Goal: Task Accomplishment & Management: Manage account settings

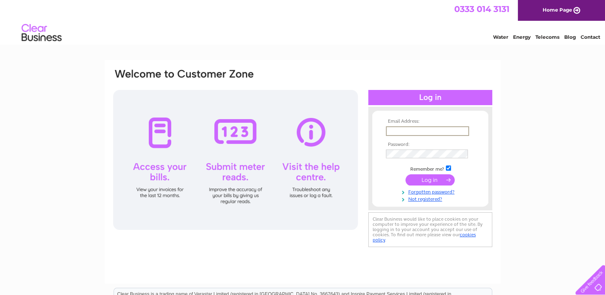
click at [398, 131] on input "text" at bounding box center [427, 131] width 83 height 10
type input "[EMAIL_ADDRESS][DOMAIN_NAME]"
click at [429, 184] on input "submit" at bounding box center [430, 179] width 49 height 11
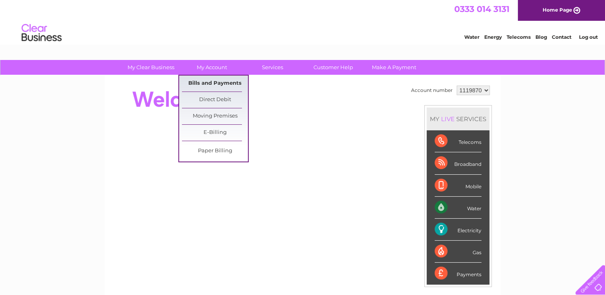
click at [210, 80] on link "Bills and Payments" at bounding box center [215, 84] width 66 height 16
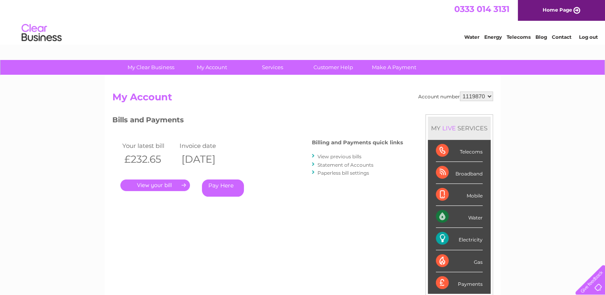
click at [168, 186] on link "." at bounding box center [155, 186] width 70 height 12
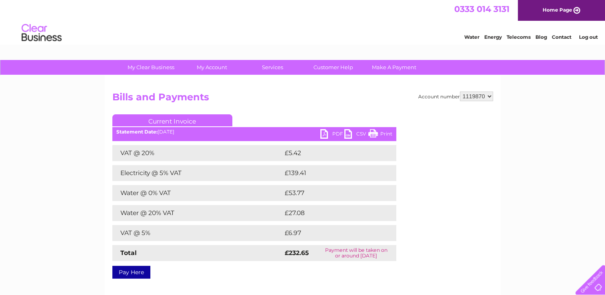
click at [325, 134] on link "PDF" at bounding box center [332, 135] width 24 height 12
